Goal: Task Accomplishment & Management: Complete application form

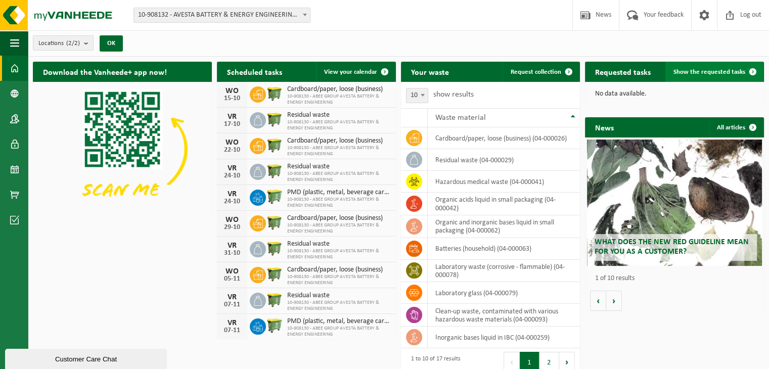
click at [713, 73] on font "Show the requested tasks" at bounding box center [710, 72] width 72 height 7
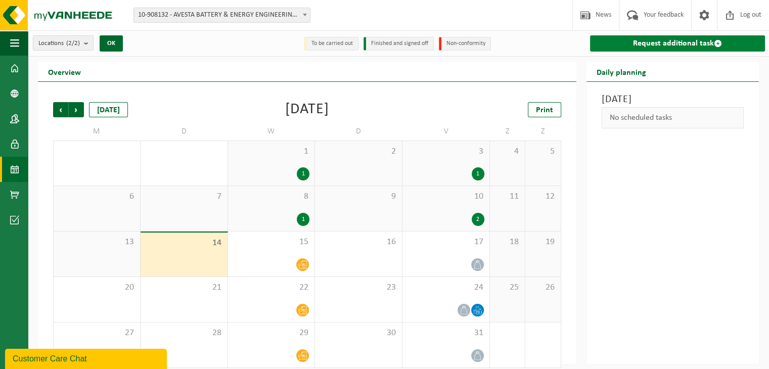
click at [676, 43] on font "Request additional task" at bounding box center [673, 43] width 81 height 8
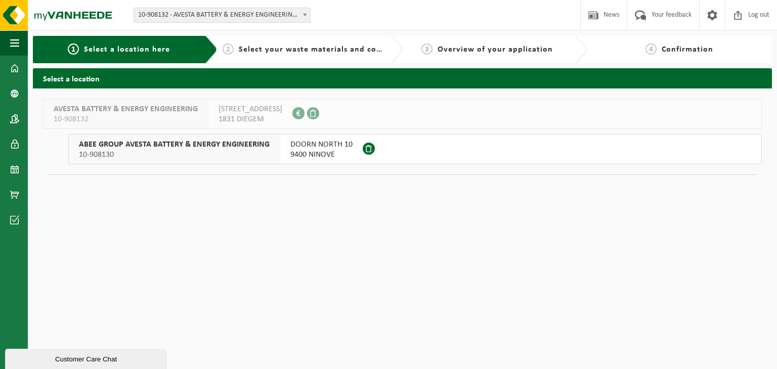
click at [314, 149] on font "DOORN NORTH 10" at bounding box center [321, 145] width 62 height 8
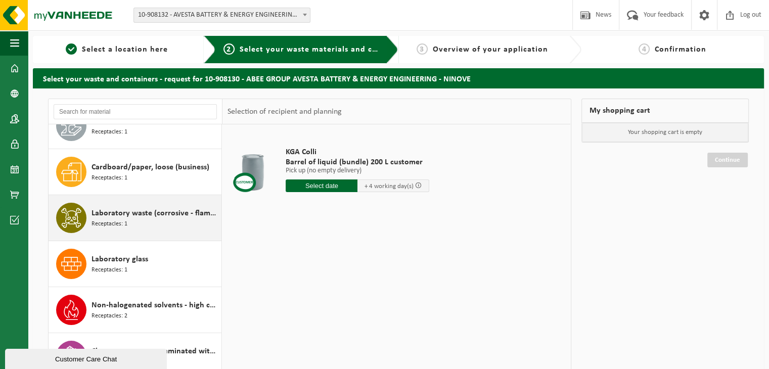
scroll to position [253, 0]
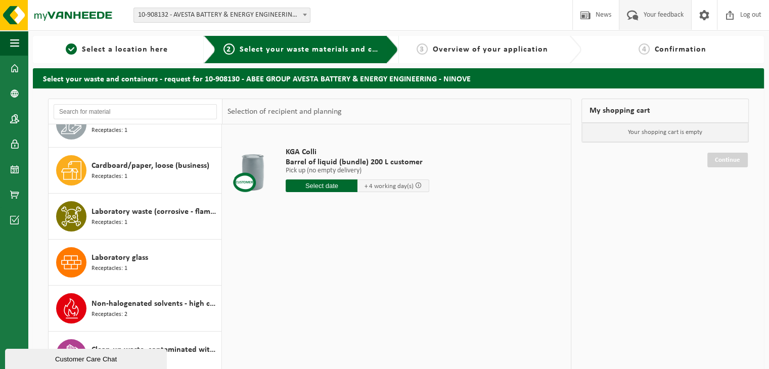
click at [637, 26] on span at bounding box center [633, 15] width 17 height 30
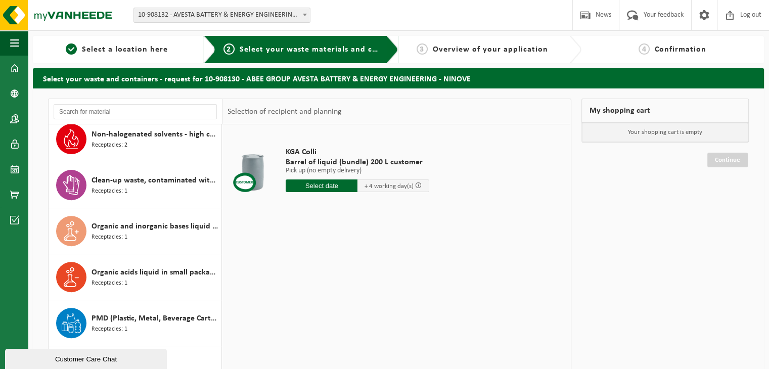
scroll to position [431, 0]
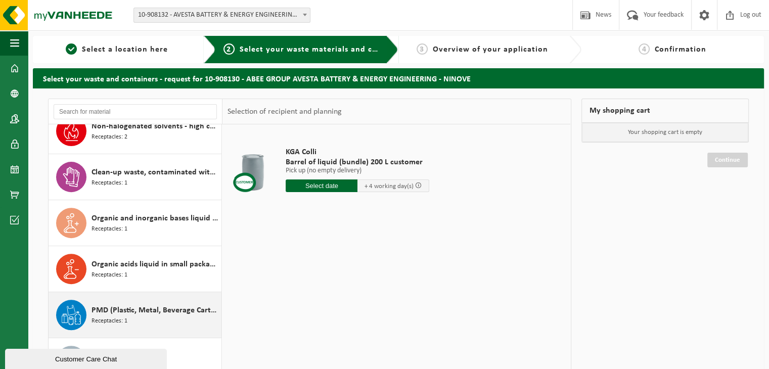
click at [141, 313] on font "PMD (Plastic, Metal, Beverage Cartons) (companies)" at bounding box center [181, 311] width 178 height 8
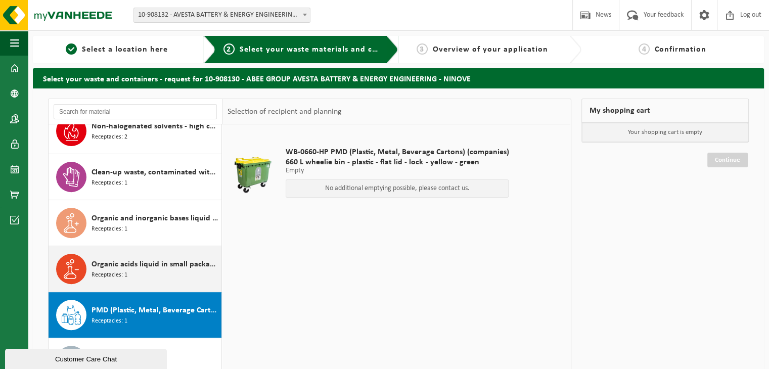
click at [149, 271] on div "Organic acids liquid in small packaging Receptacles: 1" at bounding box center [155, 269] width 127 height 30
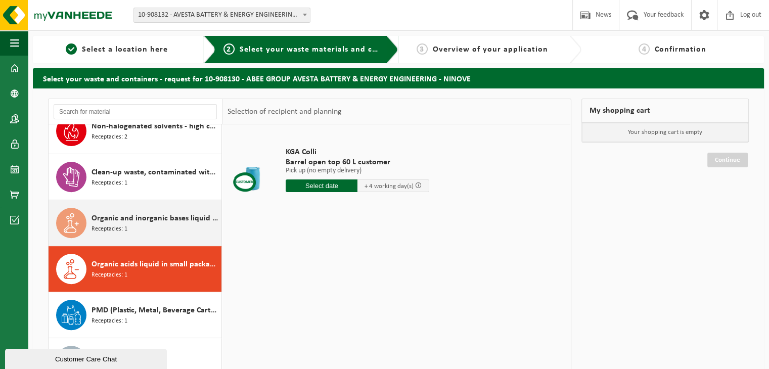
click at [154, 219] on font "Organic and inorganic bases liquid in small packaging" at bounding box center [184, 218] width 184 height 8
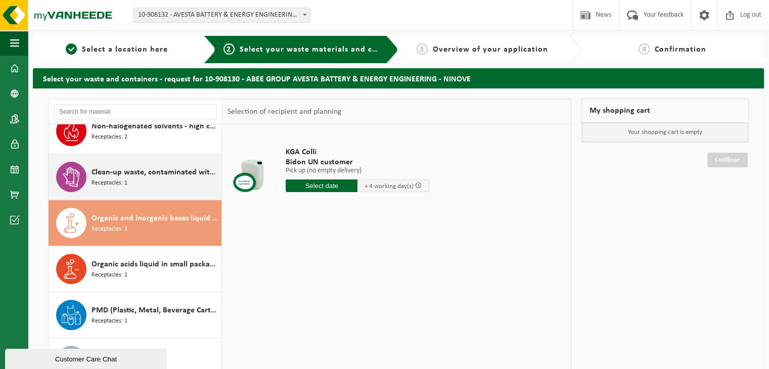
click at [149, 180] on div "Clean-up waste, contaminated with various hazardous waste materials Receptacles…" at bounding box center [155, 177] width 127 height 30
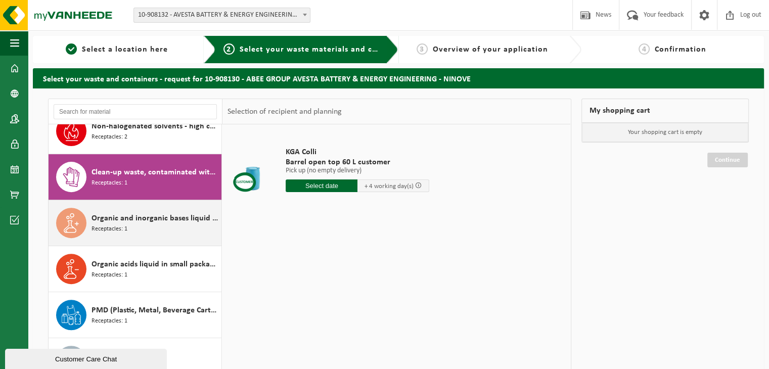
click at [148, 233] on div "Organic and inorganic bases liquid in small packaging Receptacles: 1" at bounding box center [155, 223] width 127 height 30
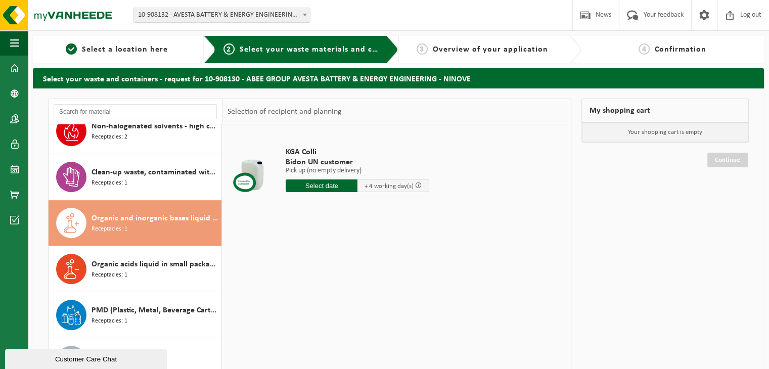
click at [320, 187] on input "text" at bounding box center [322, 186] width 72 height 13
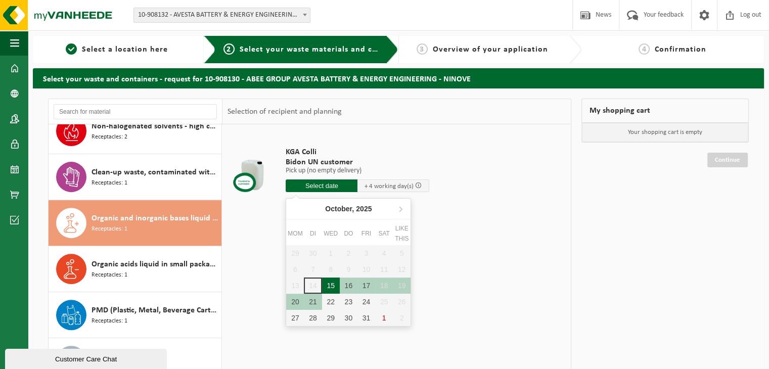
click at [334, 282] on font "15" at bounding box center [331, 286] width 8 height 8
type input "Van 2025-10-15"
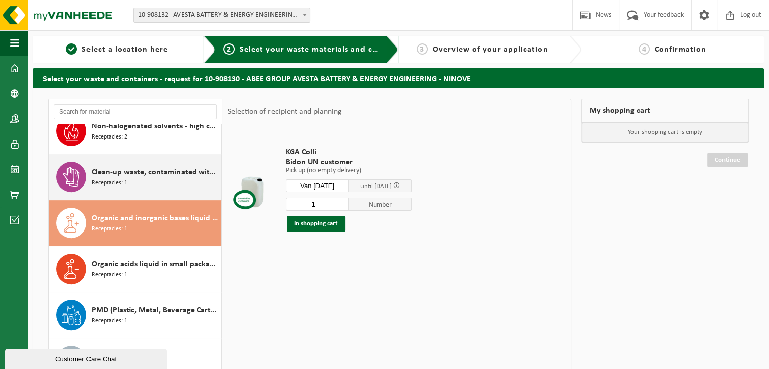
click at [109, 187] on div "Clean-up waste, contaminated with various hazardous waste materials Receptacles…" at bounding box center [155, 177] width 127 height 30
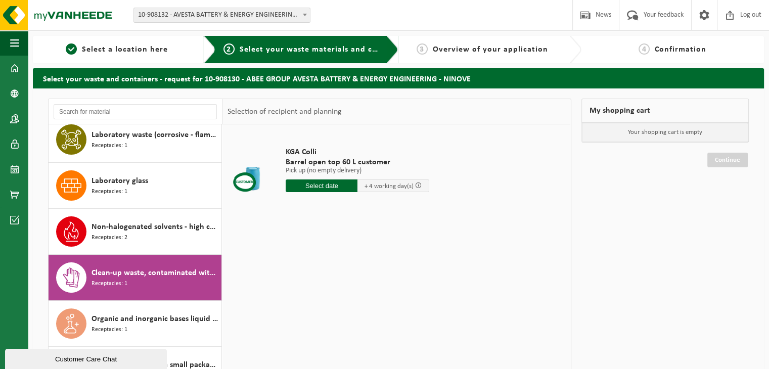
scroll to position [329, 0]
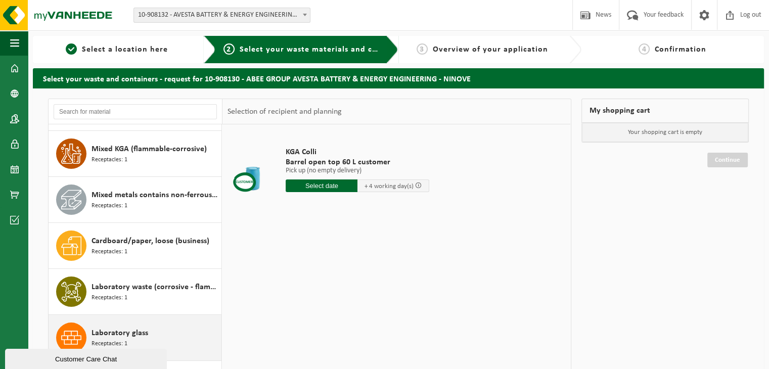
click at [138, 317] on div "Laboratory glass Receptacles: 1" at bounding box center [136, 338] width 174 height 46
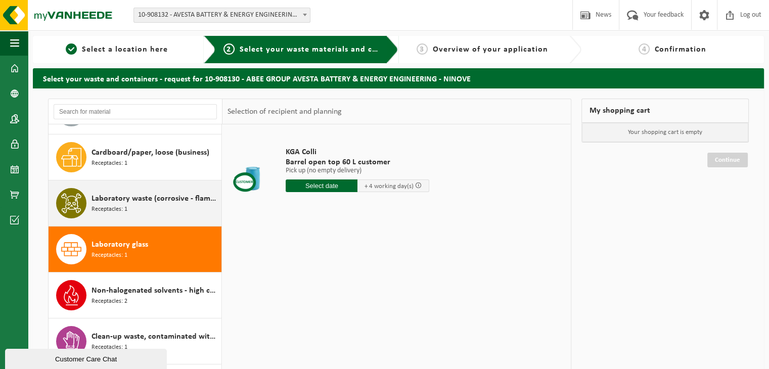
click at [137, 217] on div "Laboratory waste (corrosive - flammable) Receptacles: 1" at bounding box center [136, 204] width 174 height 46
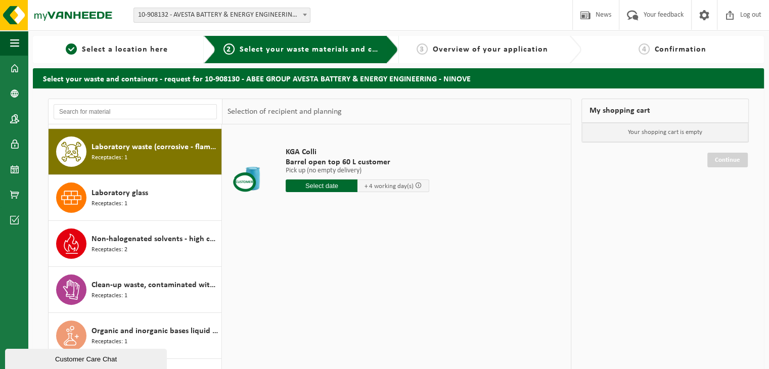
scroll to position [322, 0]
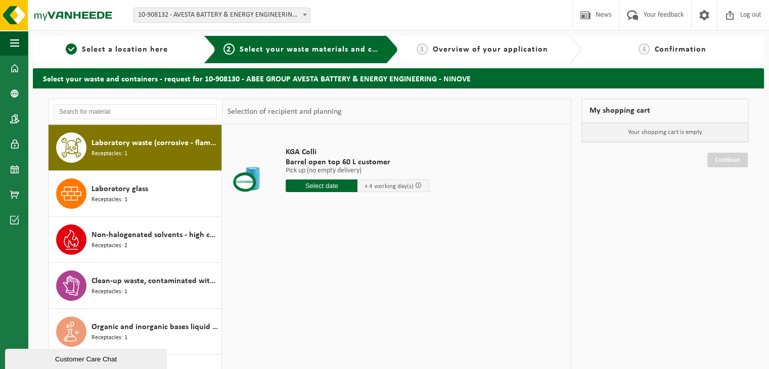
click at [323, 185] on input "text" at bounding box center [322, 186] width 72 height 13
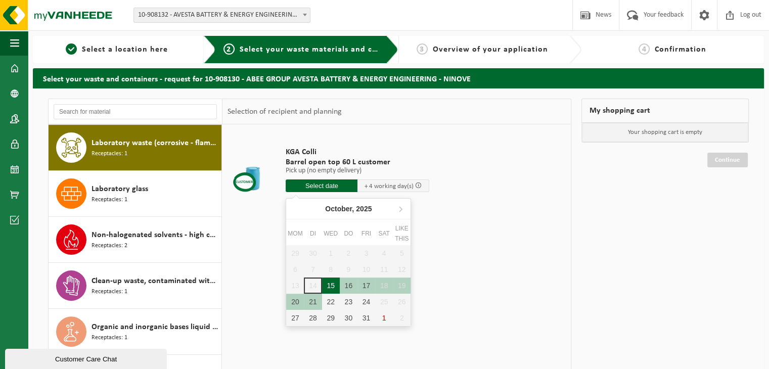
click at [334, 282] on font "15" at bounding box center [331, 286] width 8 height 8
type input "Van 2025-10-15"
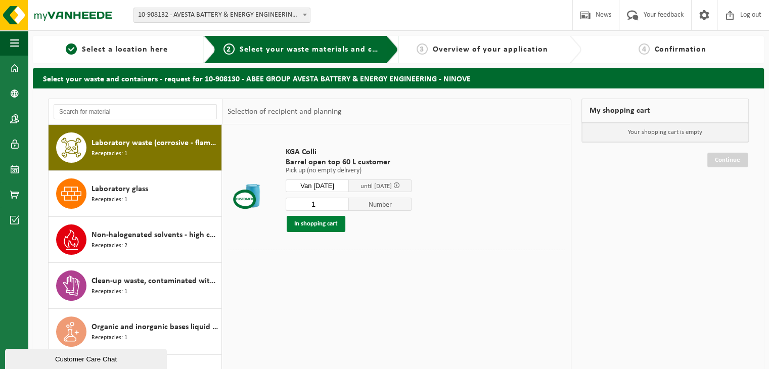
click at [326, 226] on font "In shopping cart" at bounding box center [316, 224] width 44 height 7
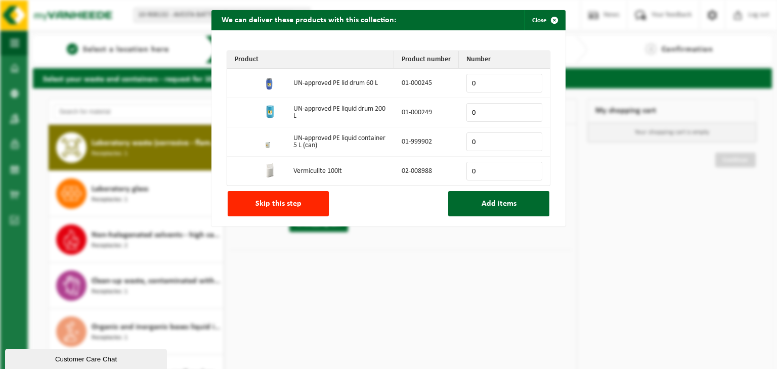
click at [529, 138] on input "0" at bounding box center [504, 142] width 76 height 19
click at [529, 140] on input "1" at bounding box center [504, 142] width 76 height 19
click at [531, 141] on input "2" at bounding box center [504, 142] width 76 height 19
click at [531, 141] on input "3" at bounding box center [504, 142] width 76 height 19
click at [531, 141] on input "4" at bounding box center [504, 142] width 76 height 19
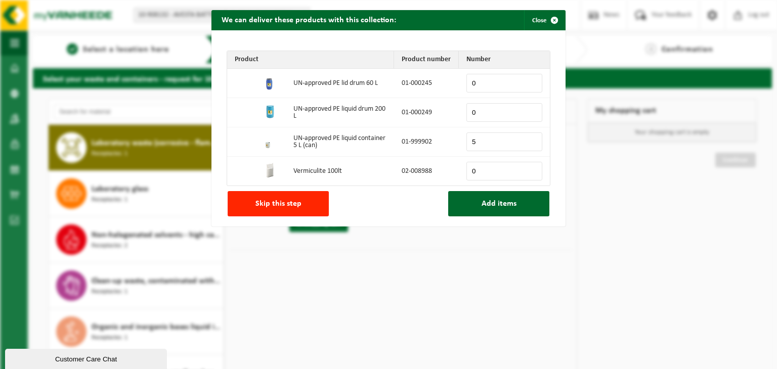
click at [531, 141] on input "5" at bounding box center [504, 142] width 76 height 19
type input "6"
click at [531, 141] on input "6" at bounding box center [504, 142] width 76 height 19
click at [482, 211] on button "Add items" at bounding box center [498, 203] width 101 height 25
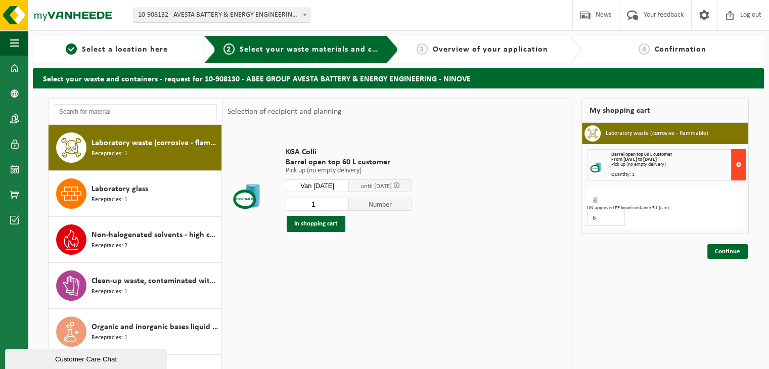
click at [738, 164] on button at bounding box center [739, 164] width 15 height 31
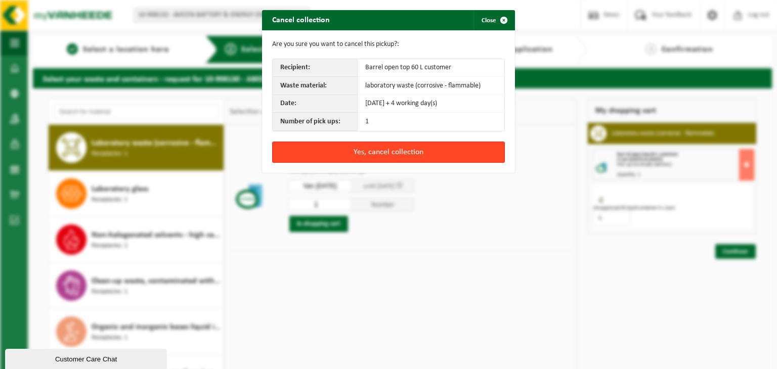
click at [405, 155] on font "Yes, cancel collection" at bounding box center [389, 152] width 70 height 8
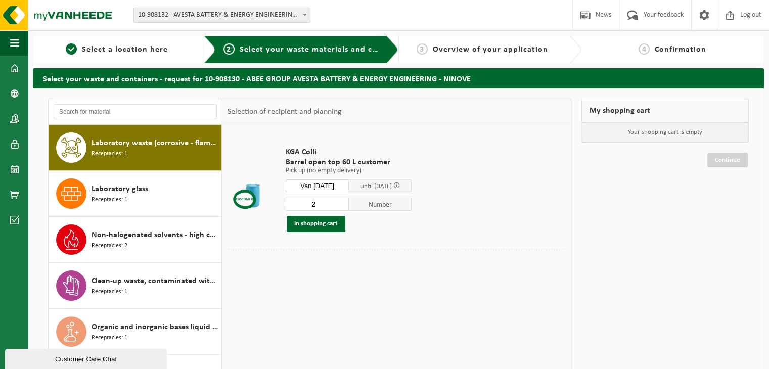
type input "2"
click at [346, 202] on input "2" at bounding box center [317, 204] width 63 height 13
click at [324, 228] on button "In shopping cart" at bounding box center [316, 224] width 59 height 16
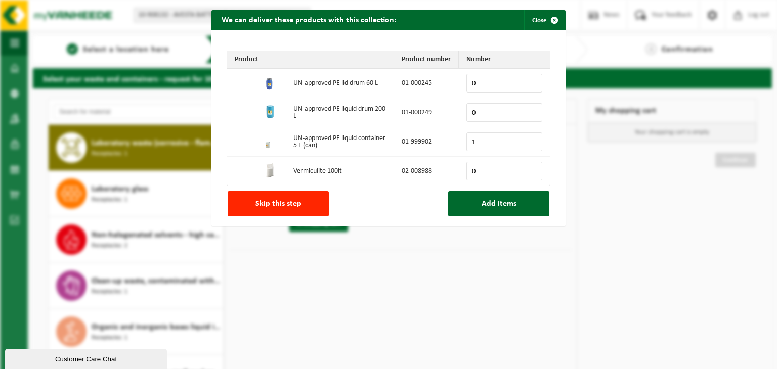
click at [528, 141] on input "1" at bounding box center [504, 142] width 76 height 19
click at [528, 141] on input "2" at bounding box center [504, 142] width 76 height 19
click at [528, 141] on input "3" at bounding box center [504, 142] width 76 height 19
click at [528, 141] on input "4" at bounding box center [504, 142] width 76 height 19
click at [528, 141] on input "5" at bounding box center [504, 142] width 76 height 19
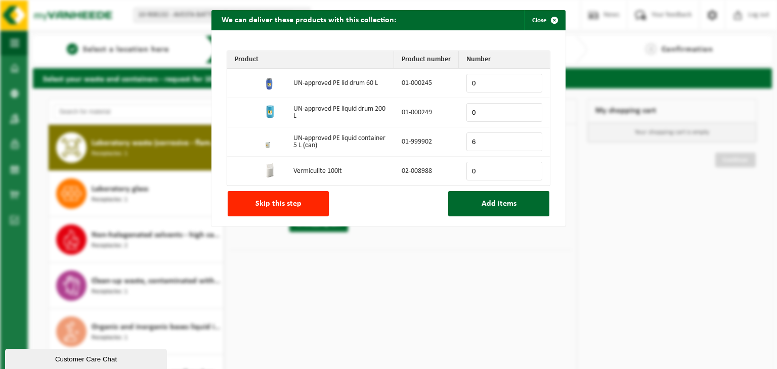
type input "6"
click at [528, 141] on input "6" at bounding box center [504, 142] width 76 height 19
type input "1"
click at [528, 80] on input "1" at bounding box center [504, 83] width 76 height 19
click at [495, 204] on font "Add items" at bounding box center [499, 204] width 35 height 8
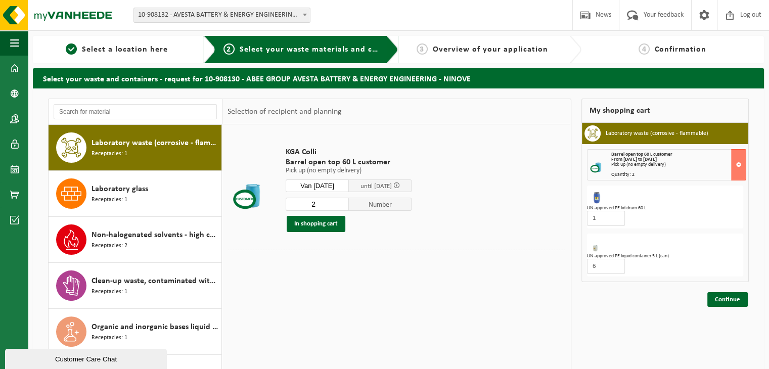
click at [488, 317] on div "KGA Colli Barrel open top 60 L customer Pick up (no empty delivery) Pick up (no…" at bounding box center [397, 276] width 348 height 304
click at [731, 298] on font "Continue" at bounding box center [727, 299] width 25 height 7
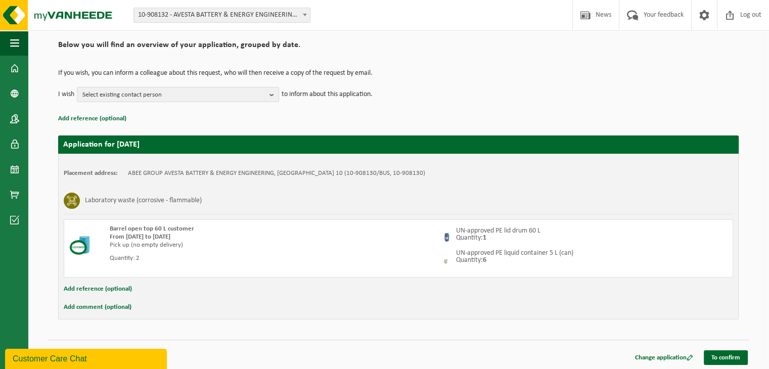
scroll to position [73, 0]
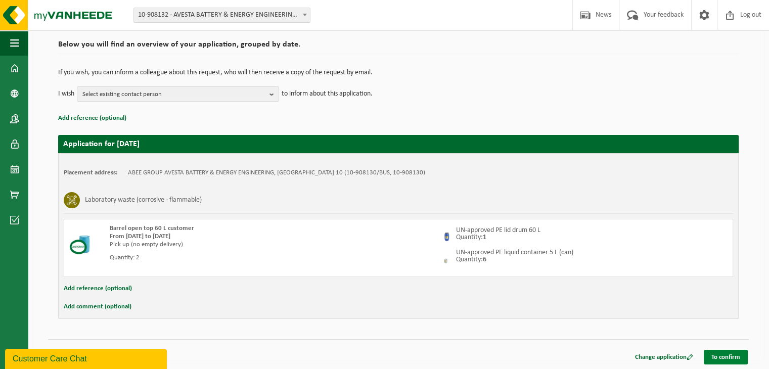
click at [730, 356] on font "To confirm" at bounding box center [726, 357] width 29 height 7
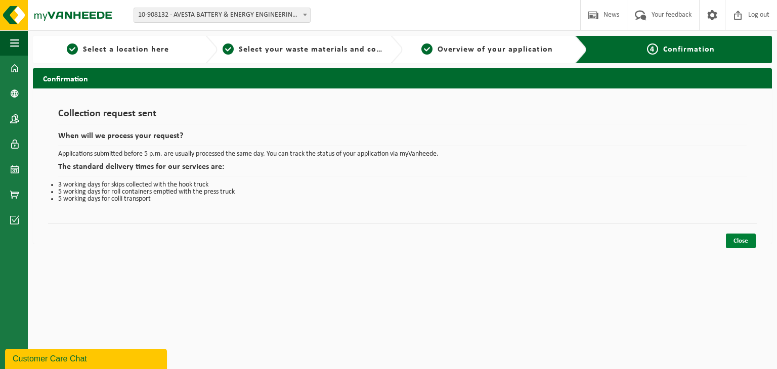
click at [747, 238] on font "Close" at bounding box center [741, 241] width 15 height 7
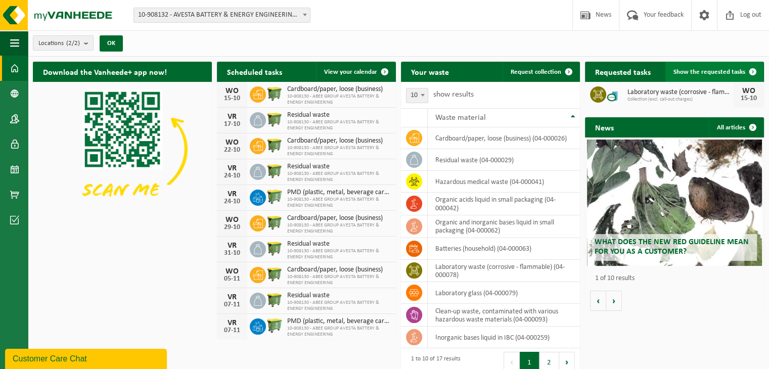
click at [706, 72] on font "Show the requested tasks" at bounding box center [710, 72] width 72 height 7
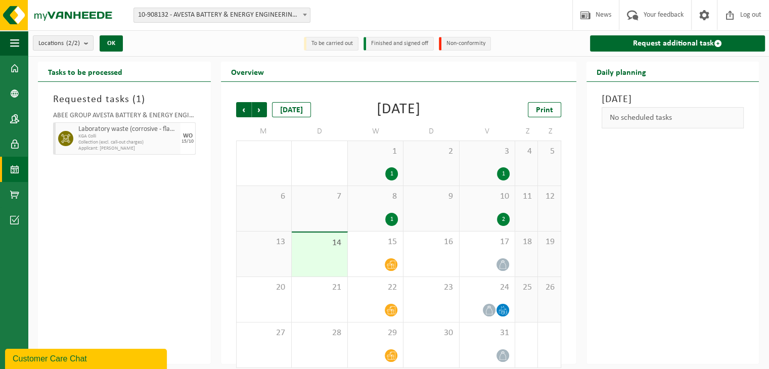
click at [97, 132] on font "Laboratory waste (corrosive - flammable)" at bounding box center [136, 129] width 117 height 8
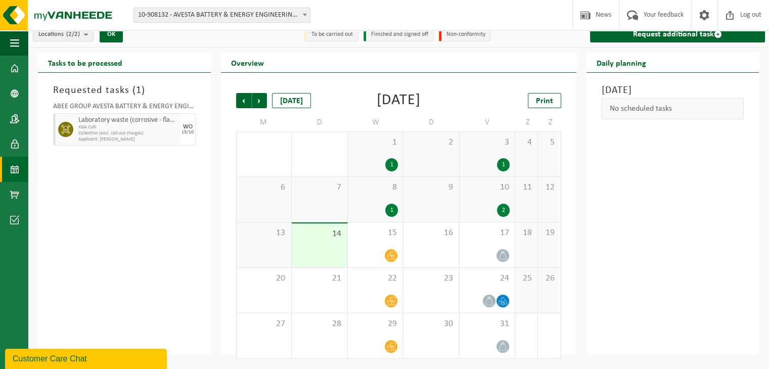
click at [320, 236] on span "14" at bounding box center [320, 234] width 46 height 11
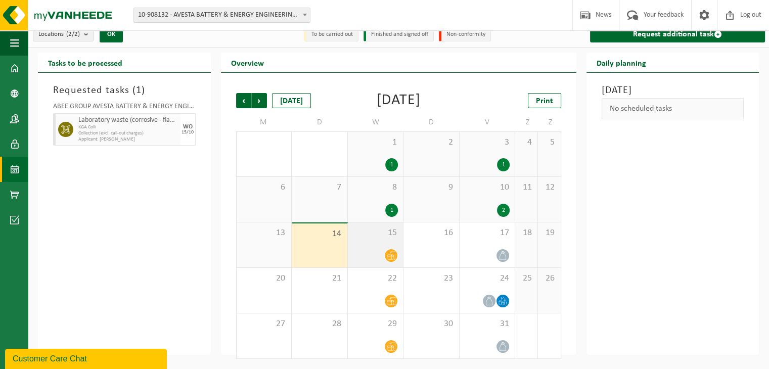
click at [378, 237] on span "15" at bounding box center [376, 233] width 46 height 11
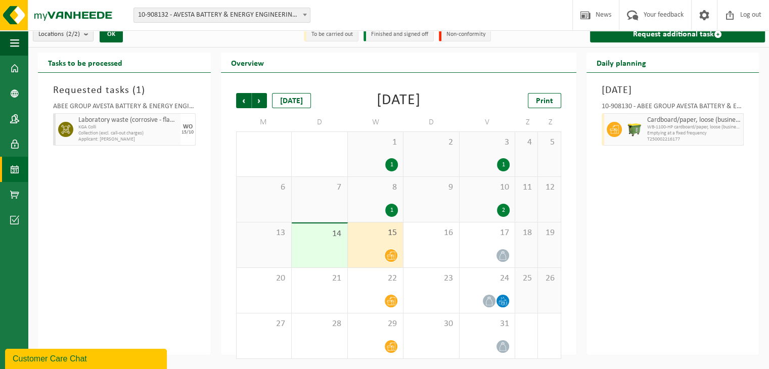
click at [320, 239] on span "14" at bounding box center [320, 234] width 46 height 11
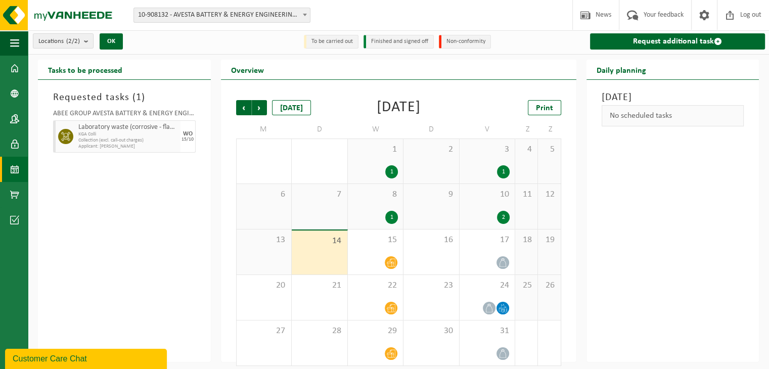
scroll to position [0, 0]
